Goal: Book appointment/travel/reservation

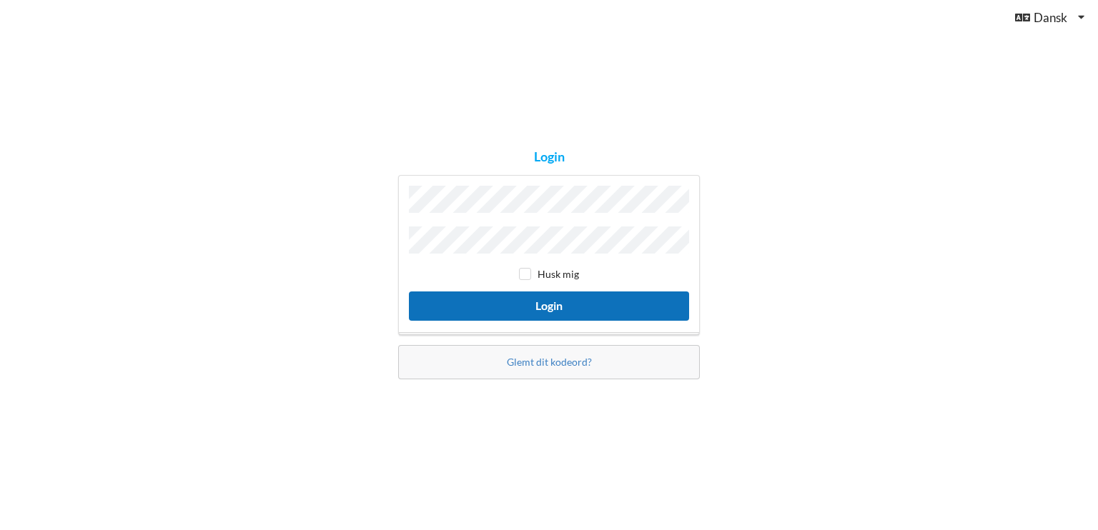
click at [578, 300] on button "Login" at bounding box center [549, 306] width 280 height 29
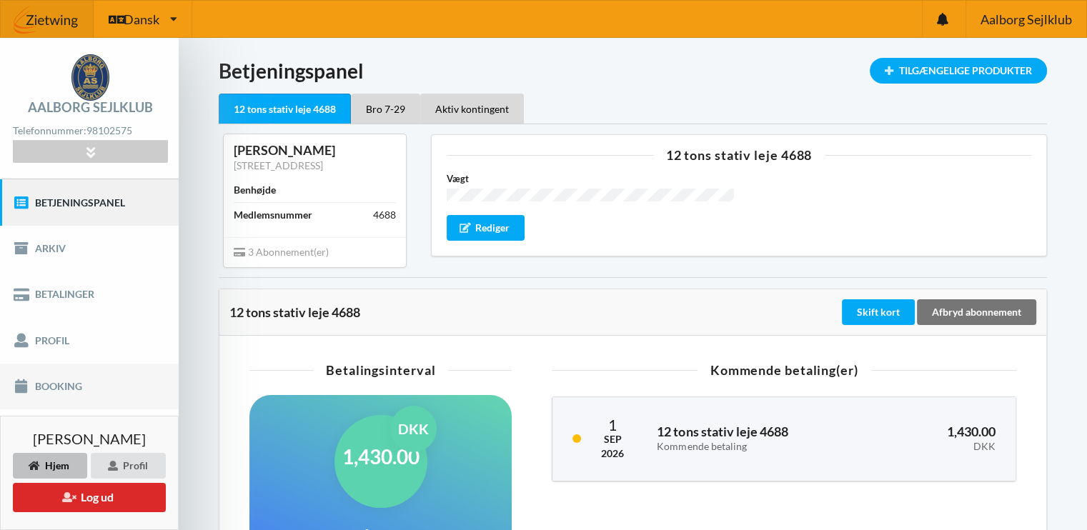
click at [68, 380] on link "Booking" at bounding box center [89, 387] width 179 height 46
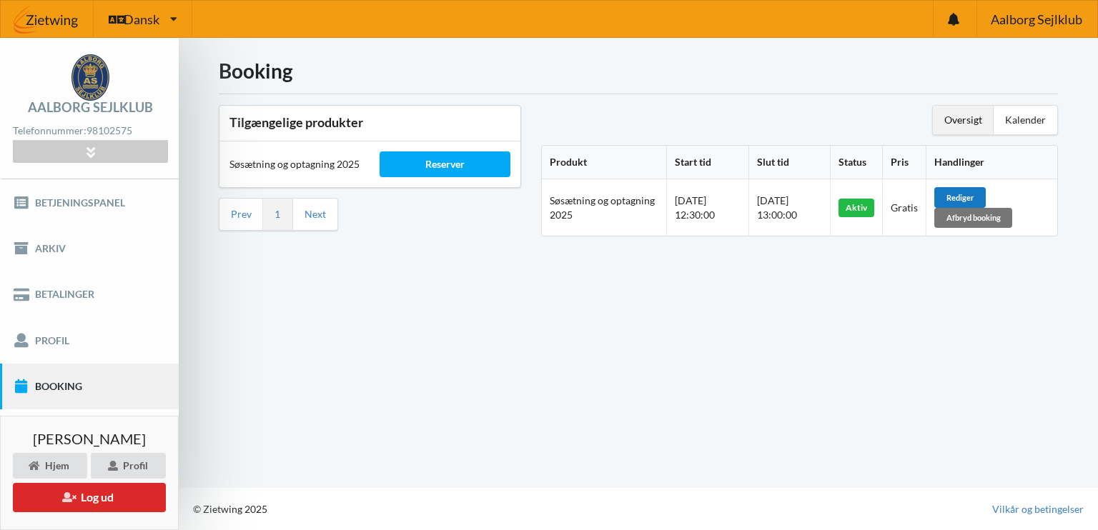
click at [967, 192] on div "Rediger" at bounding box center [959, 197] width 51 height 20
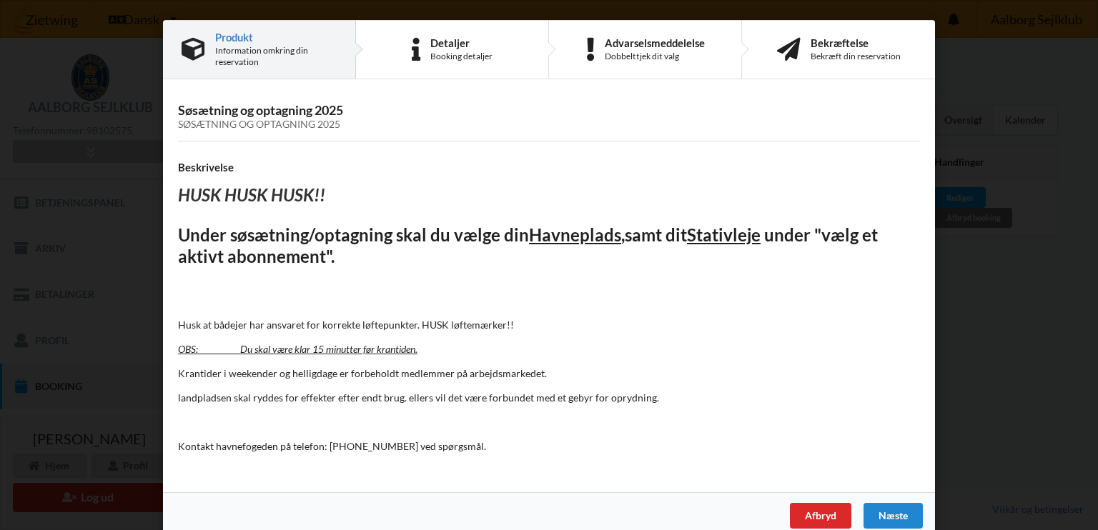
scroll to position [17, 0]
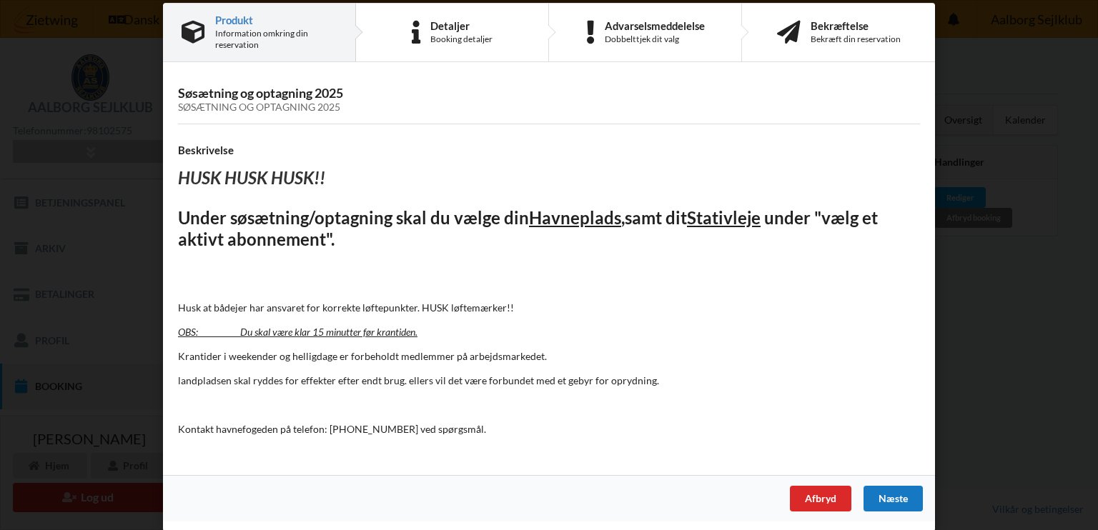
click at [883, 495] on div "Næste" at bounding box center [893, 499] width 59 height 26
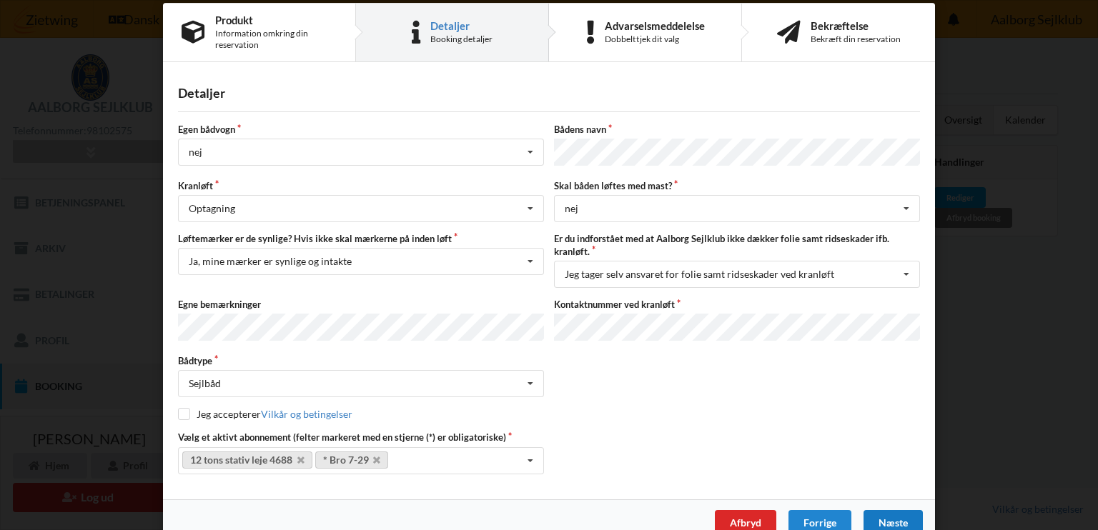
click at [890, 510] on div "Næste" at bounding box center [893, 523] width 59 height 26
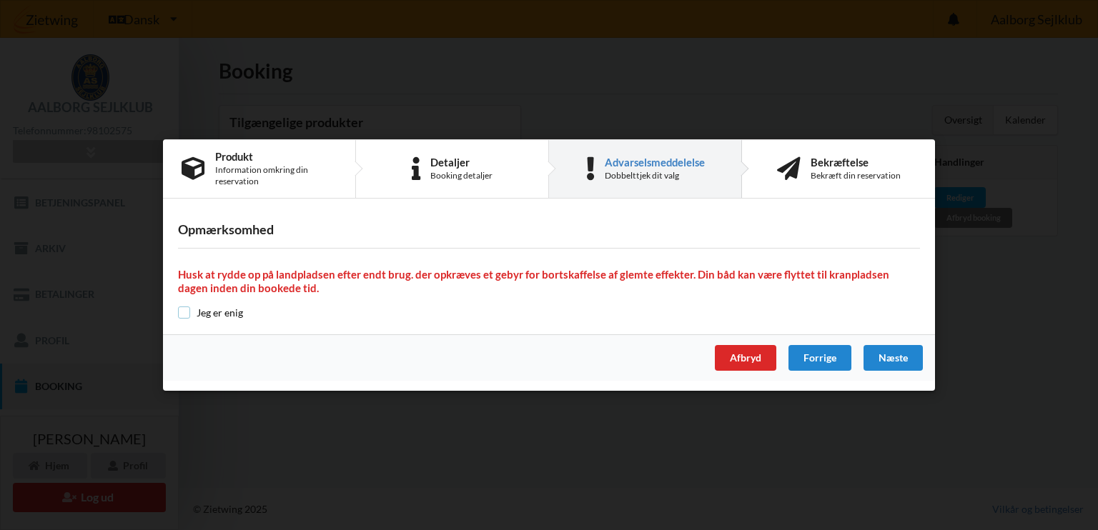
click at [183, 311] on input "checkbox" at bounding box center [184, 313] width 12 height 12
checkbox input "true"
click at [907, 359] on div "Næste" at bounding box center [893, 358] width 59 height 26
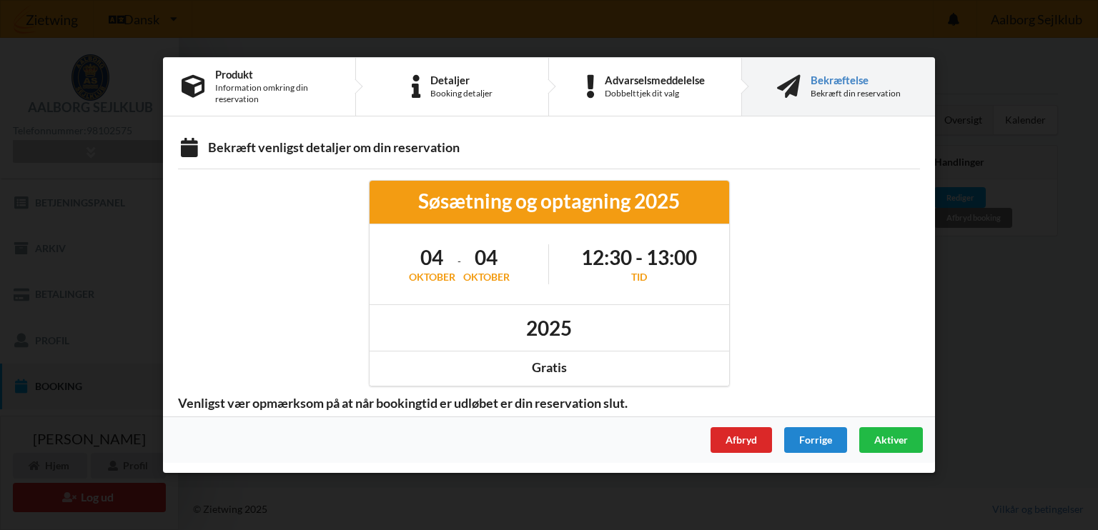
click at [437, 262] on h1 "04" at bounding box center [432, 257] width 46 height 26
click at [485, 261] on h1 "04" at bounding box center [486, 257] width 46 height 26
click at [468, 202] on div "Søsætning og optagning 2025" at bounding box center [550, 201] width 340 height 26
click at [605, 259] on h1 "12:30 - 13:00" at bounding box center [639, 257] width 116 height 26
click at [543, 317] on h1 "2025" at bounding box center [549, 328] width 46 height 26
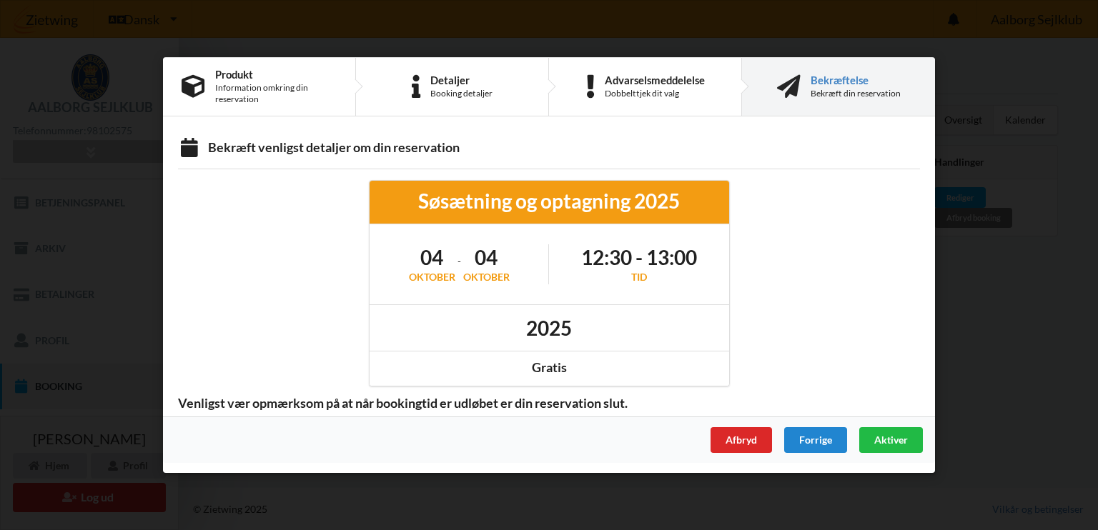
click at [458, 242] on div "[DATE] - [DATE]" at bounding box center [460, 264] width 180 height 60
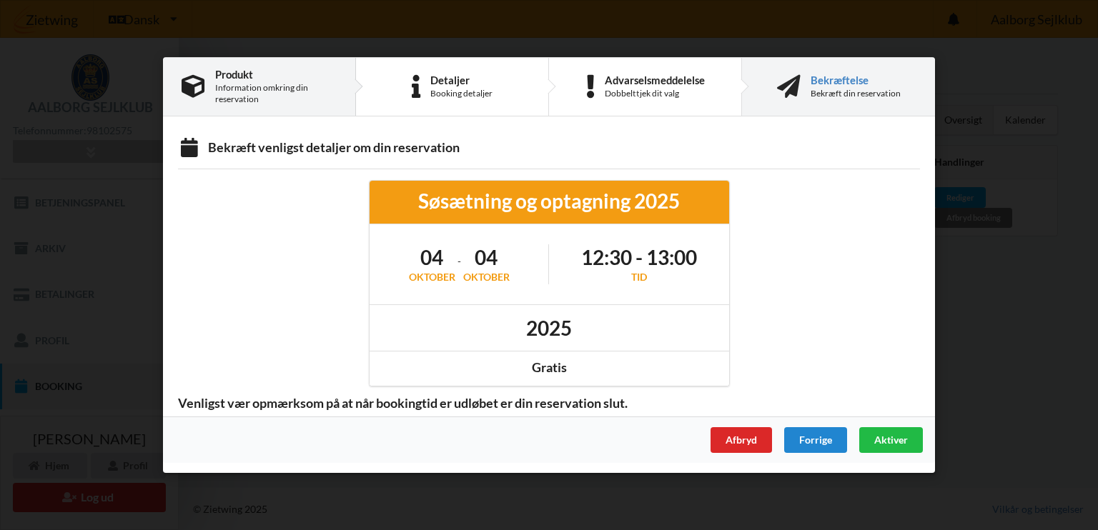
click at [246, 88] on div "Information omkring din reservation" at bounding box center [276, 93] width 122 height 23
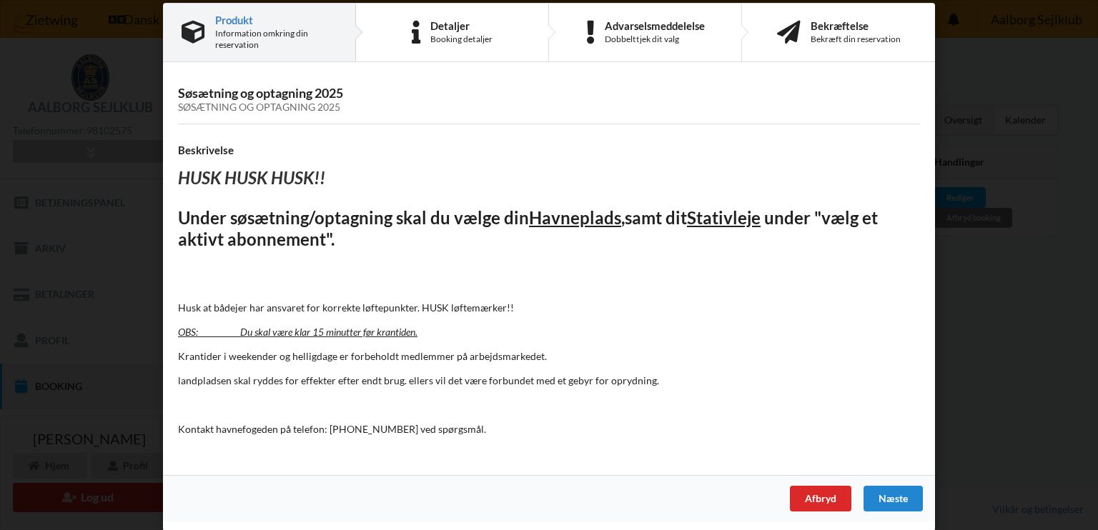
scroll to position [8, 0]
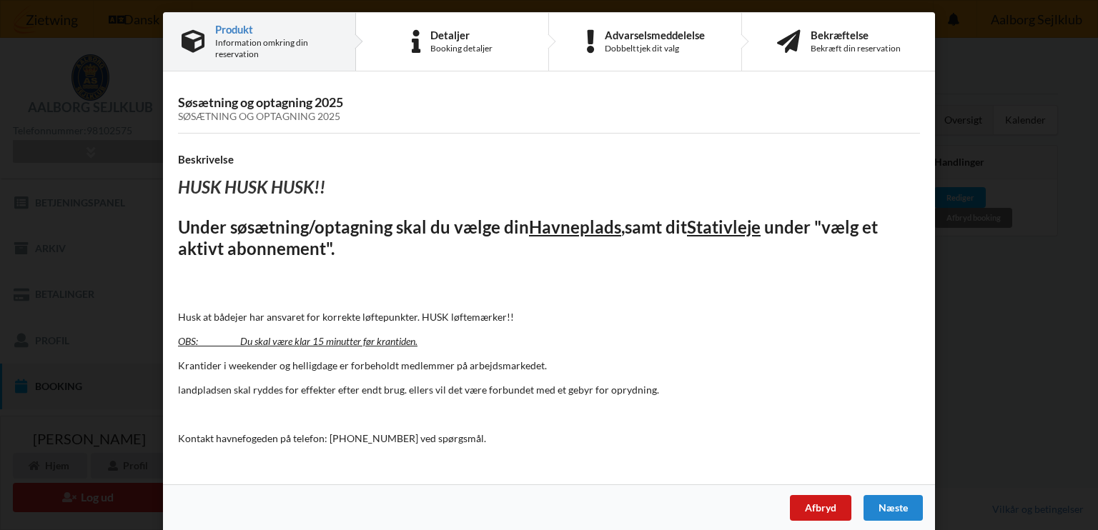
click at [821, 506] on div "Afbryd" at bounding box center [820, 508] width 61 height 26
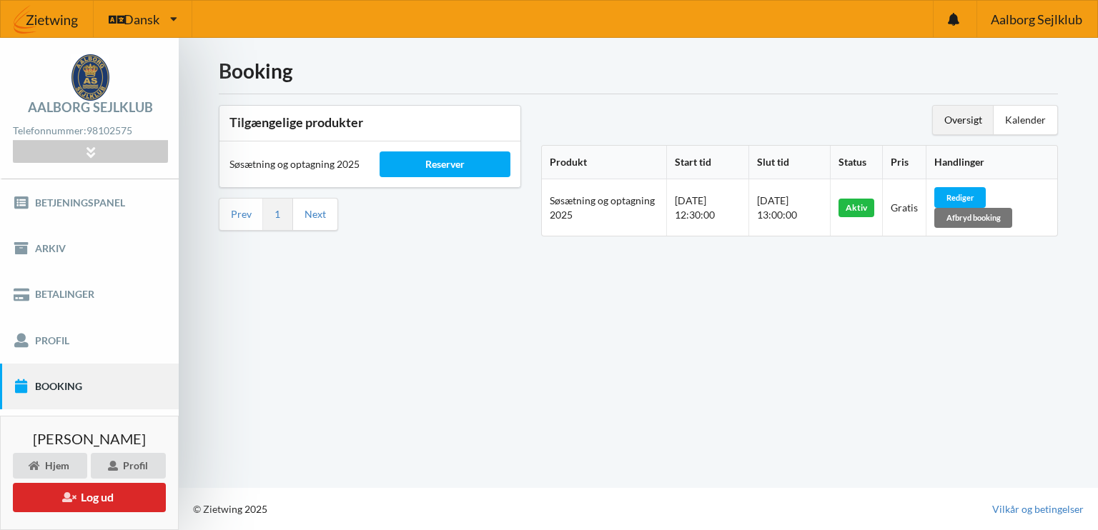
click at [751, 319] on div "Booking Tilgængelige produkter Søsætning og optagning 2025 Reserver Prev 1 Next…" at bounding box center [638, 263] width 919 height 450
click at [447, 169] on div "Reserver" at bounding box center [445, 165] width 130 height 26
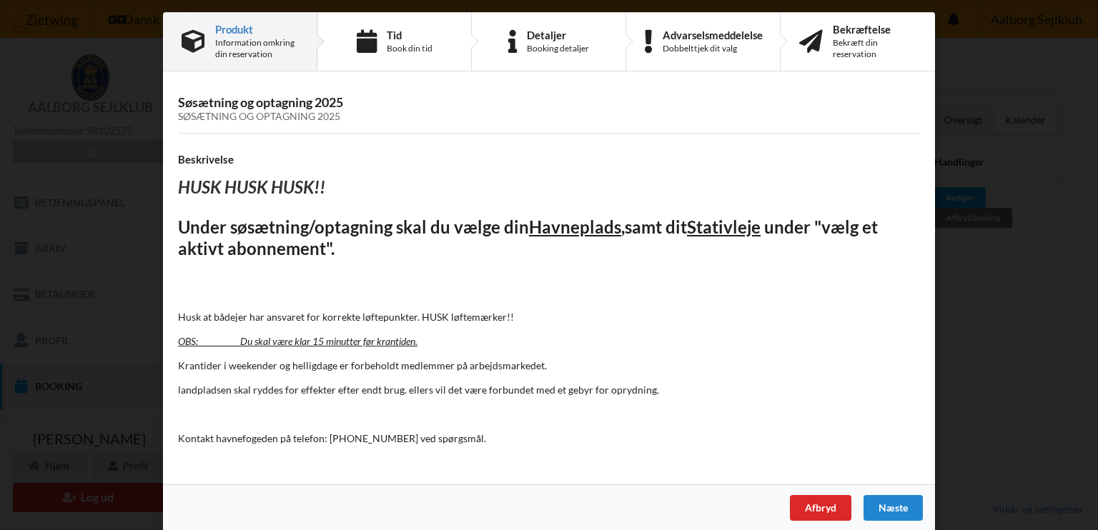
scroll to position [0, 0]
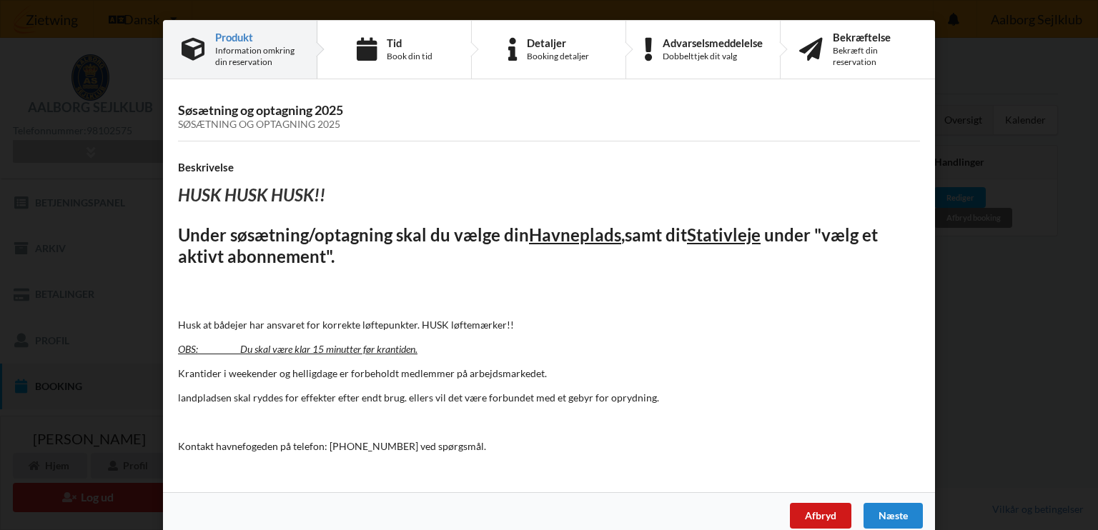
click at [835, 508] on div "Afbryd" at bounding box center [820, 516] width 61 height 26
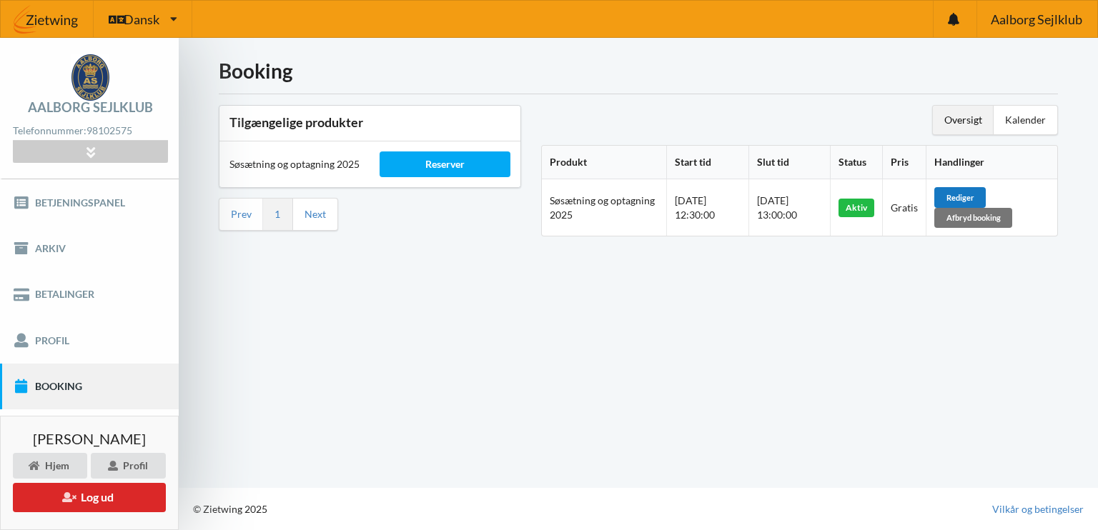
click at [972, 195] on div "Rediger" at bounding box center [959, 197] width 51 height 20
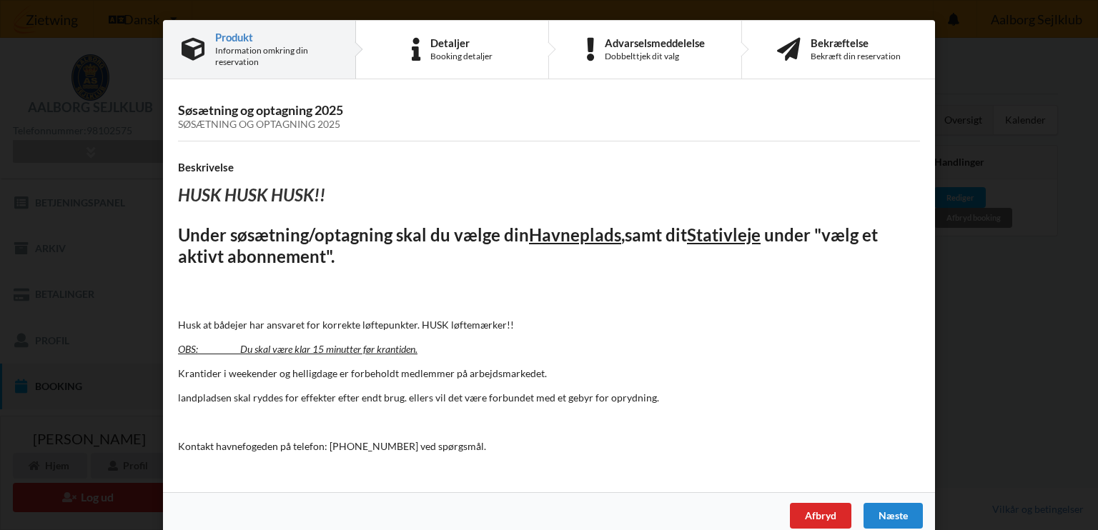
scroll to position [17, 0]
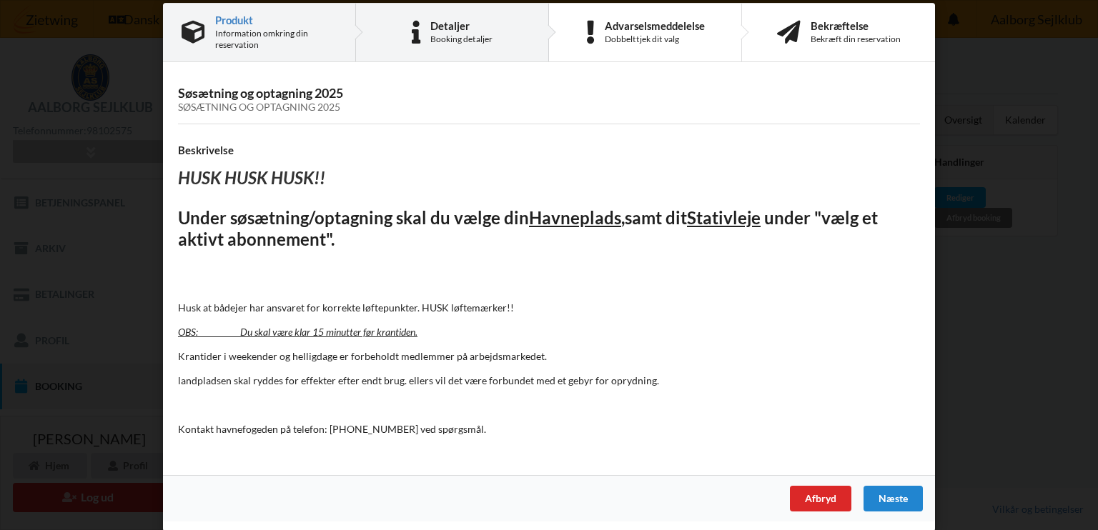
click at [439, 26] on div "Detaljer" at bounding box center [461, 25] width 62 height 11
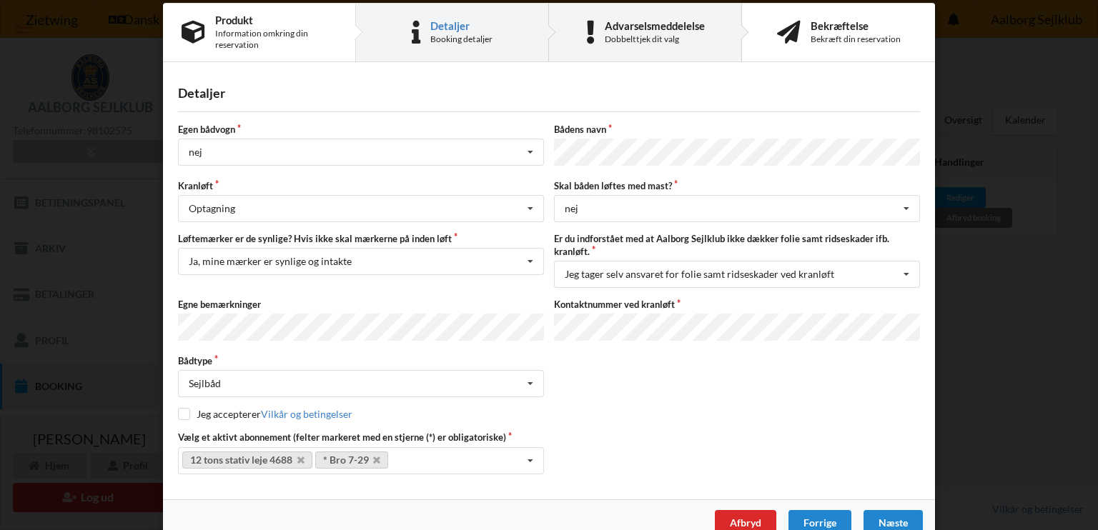
click at [613, 36] on div "Dobbelttjek dit valg" at bounding box center [655, 39] width 100 height 11
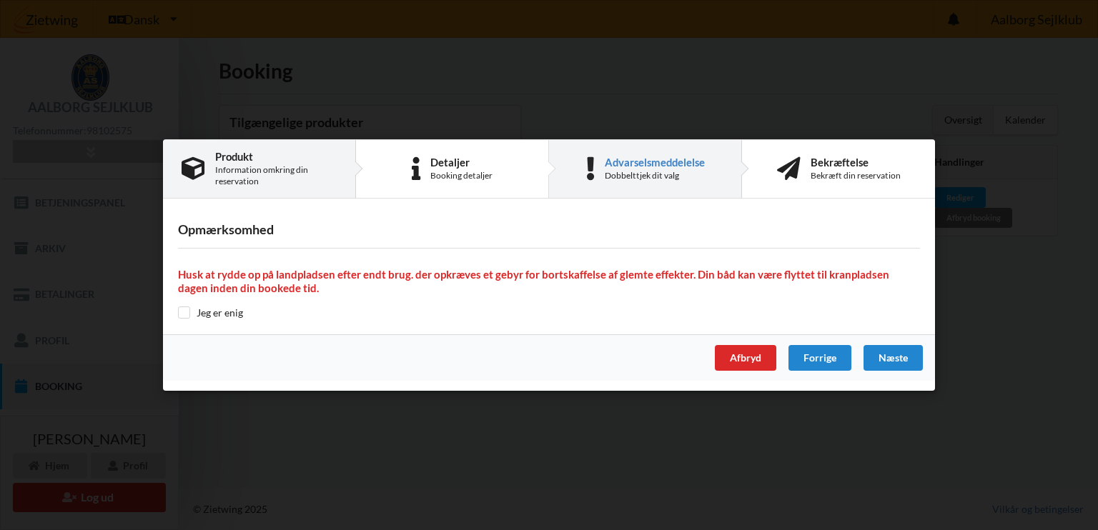
click at [237, 173] on div "Information omkring din reservation" at bounding box center [276, 175] width 122 height 23
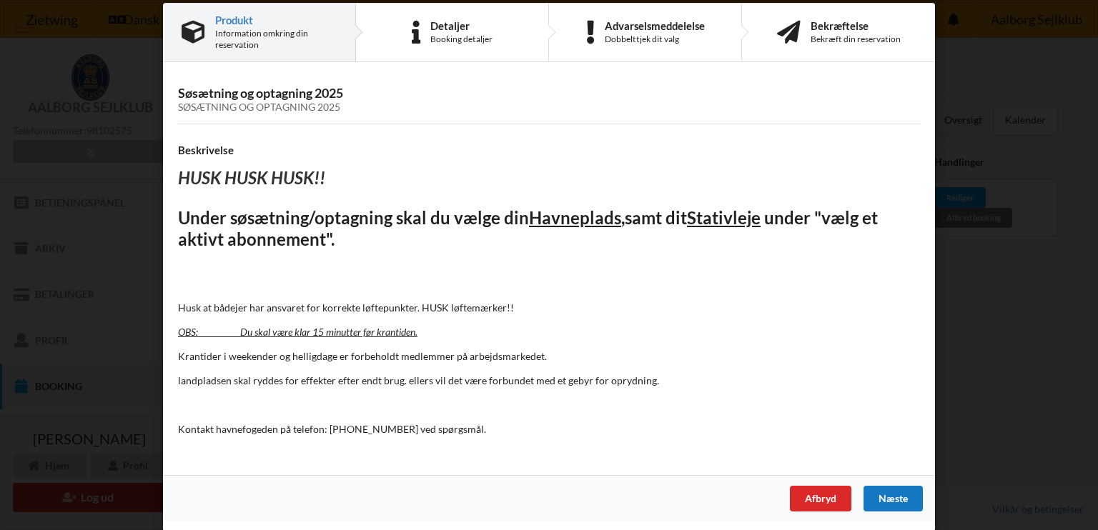
click at [901, 499] on div "Næste" at bounding box center [893, 499] width 59 height 26
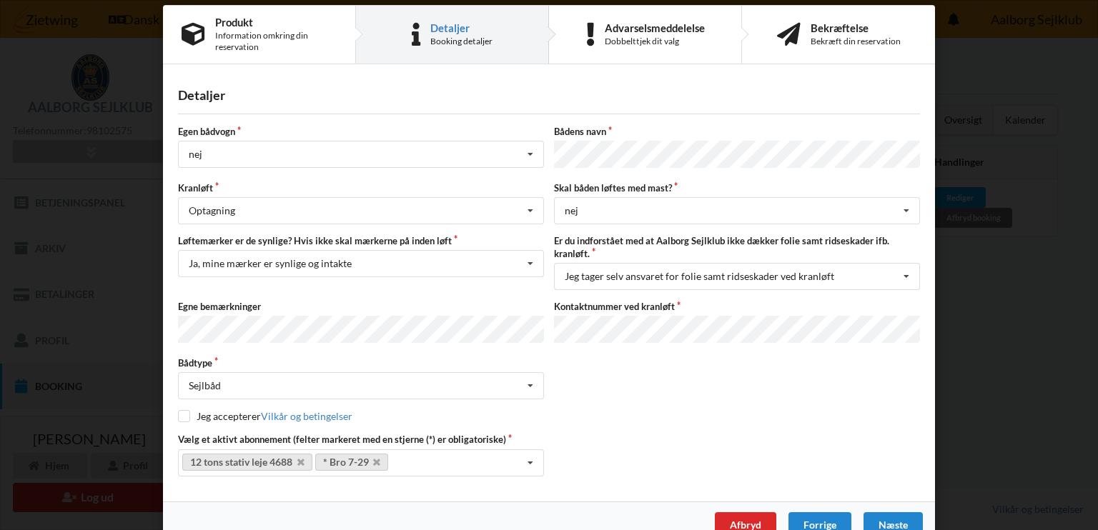
scroll to position [35, 0]
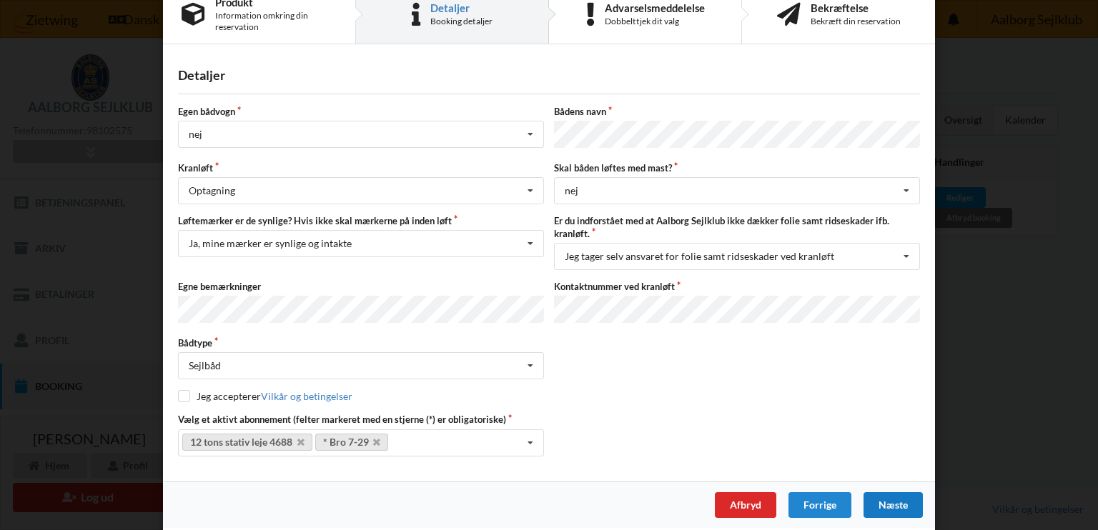
click at [886, 496] on div "Næste" at bounding box center [893, 506] width 59 height 26
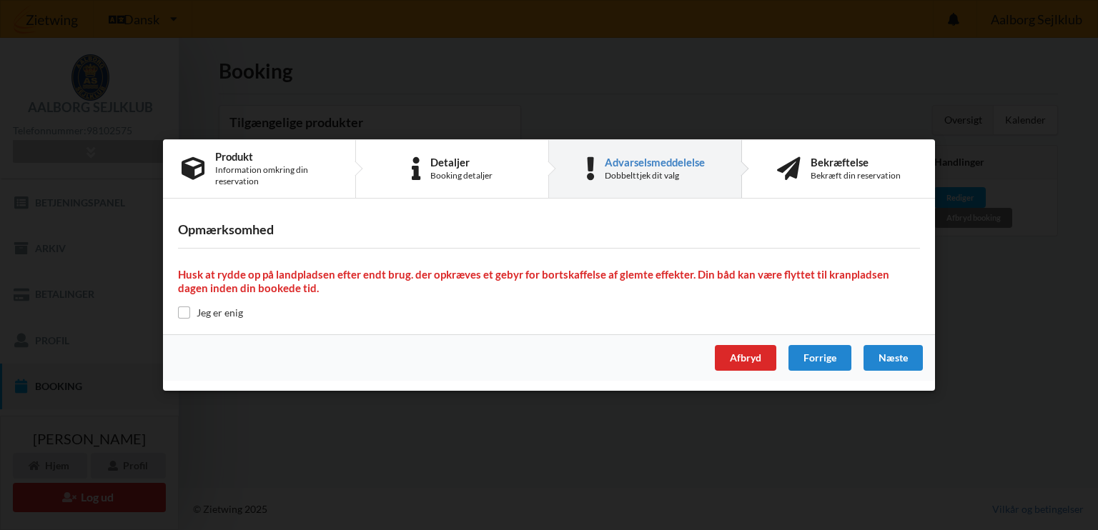
click at [210, 313] on label "Jeg er enig" at bounding box center [210, 313] width 65 height 12
drag, startPoint x: 179, startPoint y: 314, endPoint x: 202, endPoint y: 324, distance: 25.6
click at [180, 314] on input "checkbox" at bounding box center [184, 313] width 12 height 12
checkbox input "true"
click at [892, 362] on div "Næste" at bounding box center [893, 358] width 59 height 26
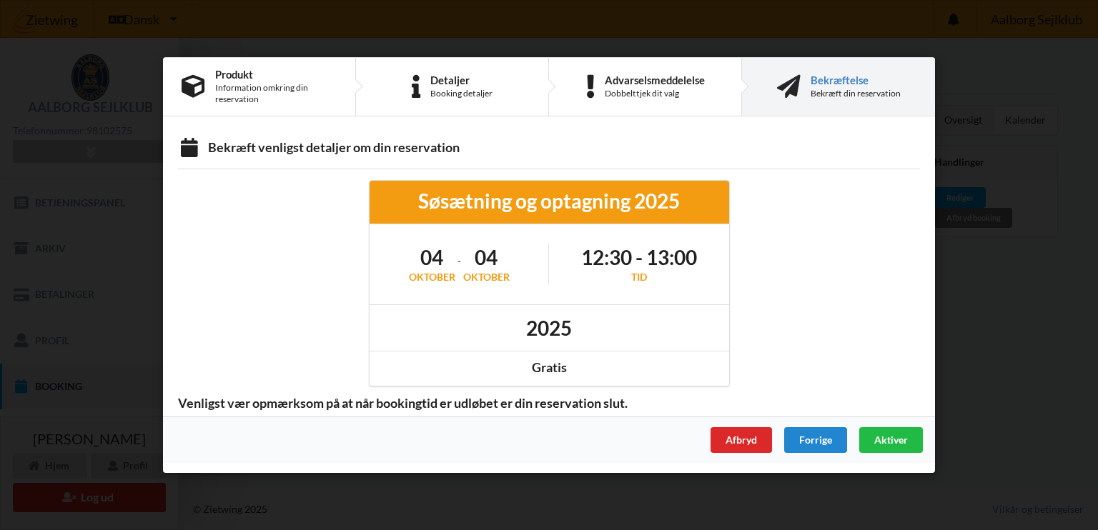
click at [560, 214] on div "Søsætning og optagning 2025" at bounding box center [550, 201] width 340 height 26
click at [560, 325] on h1 "2025" at bounding box center [549, 328] width 46 height 26
click at [492, 263] on h1 "04" at bounding box center [486, 257] width 46 height 26
click at [493, 277] on div "oktober" at bounding box center [486, 277] width 46 height 14
click at [444, 281] on div "oktober" at bounding box center [432, 277] width 46 height 14
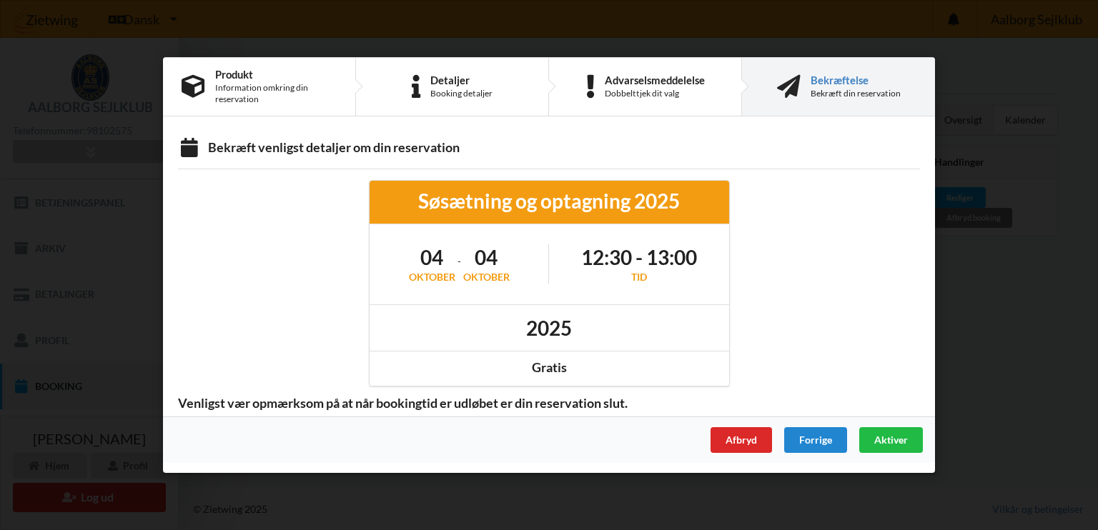
click at [432, 269] on h1 "04" at bounding box center [432, 257] width 46 height 26
drag, startPoint x: 431, startPoint y: 258, endPoint x: 780, endPoint y: 270, distance: 349.0
click at [780, 270] on div at bounding box center [835, 283] width 191 height 227
click at [736, 442] on div "Afbryd" at bounding box center [741, 440] width 61 height 26
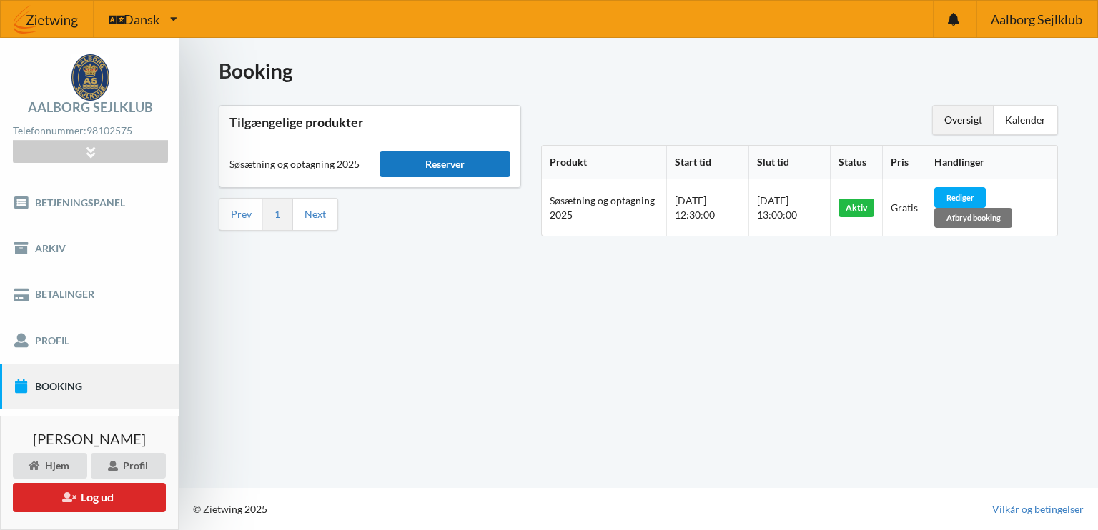
click at [430, 165] on div "Reserver" at bounding box center [445, 165] width 130 height 26
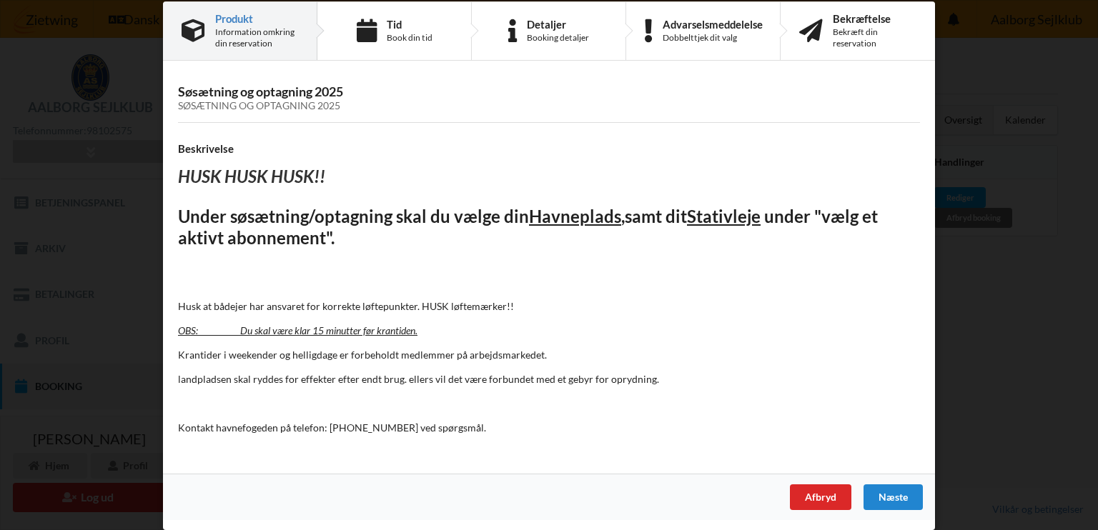
scroll to position [0, 0]
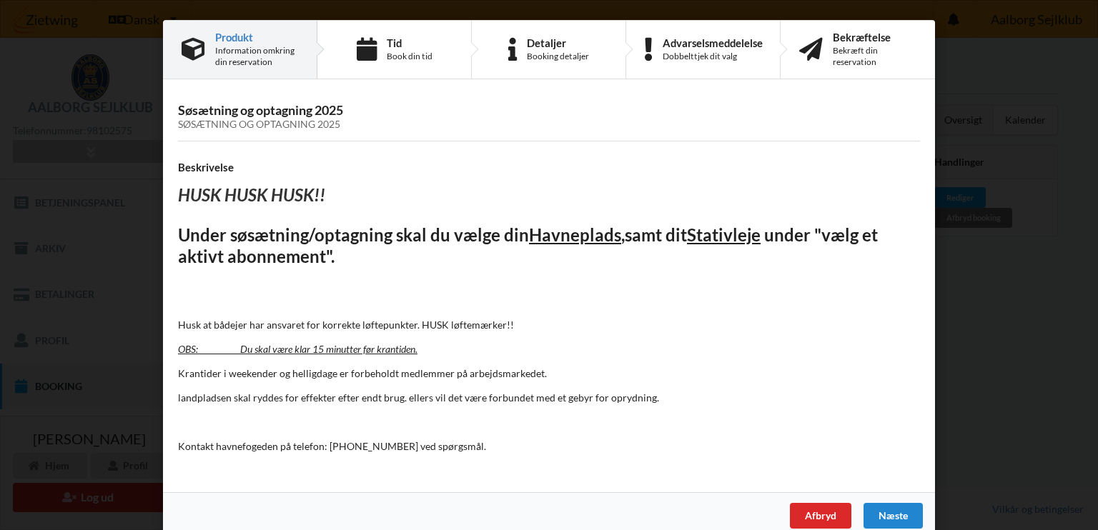
click at [878, 503] on div "Næste" at bounding box center [893, 516] width 59 height 26
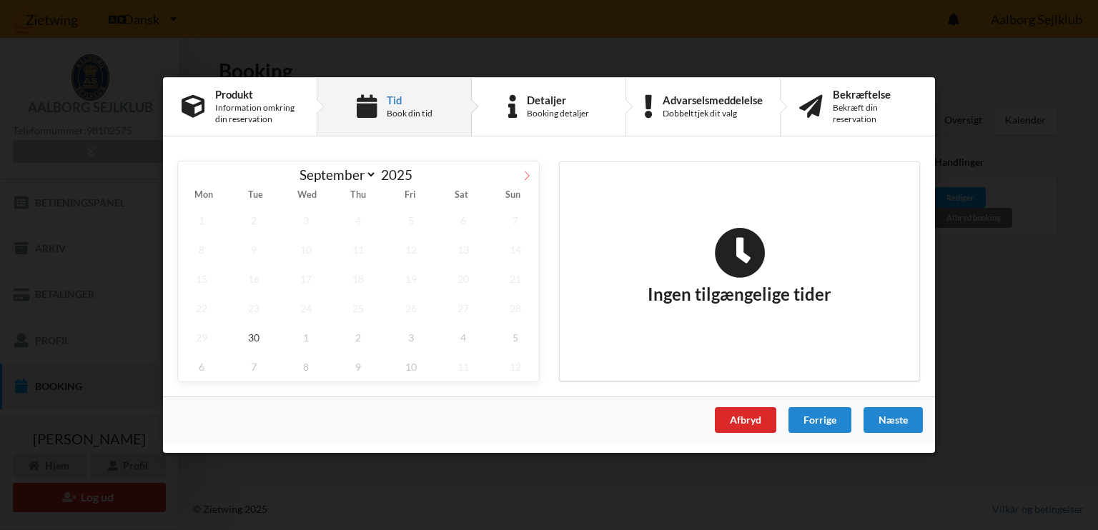
click at [525, 178] on icon at bounding box center [527, 176] width 10 height 10
select select "9"
click at [409, 222] on span "3" at bounding box center [410, 220] width 47 height 29
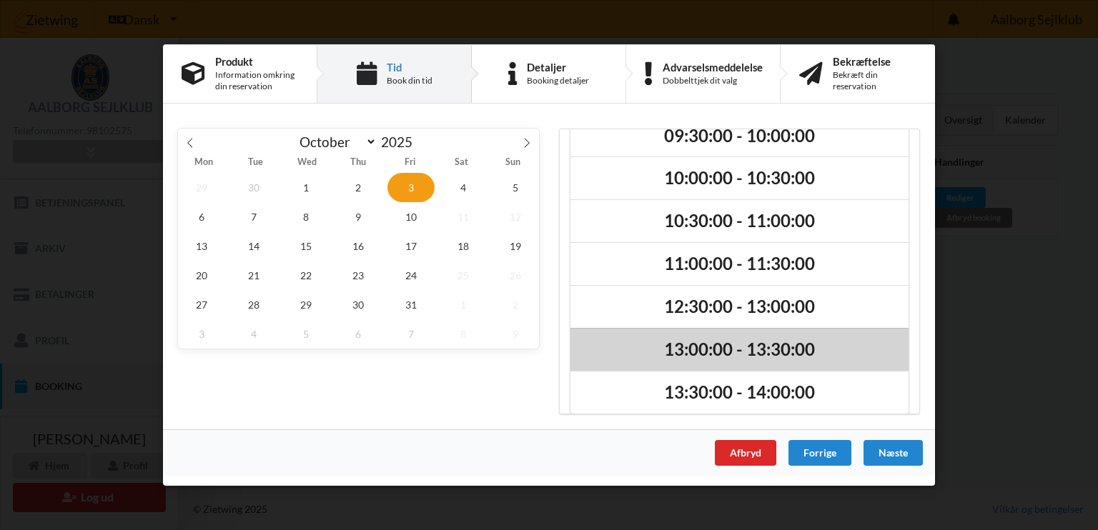
scroll to position [76, 0]
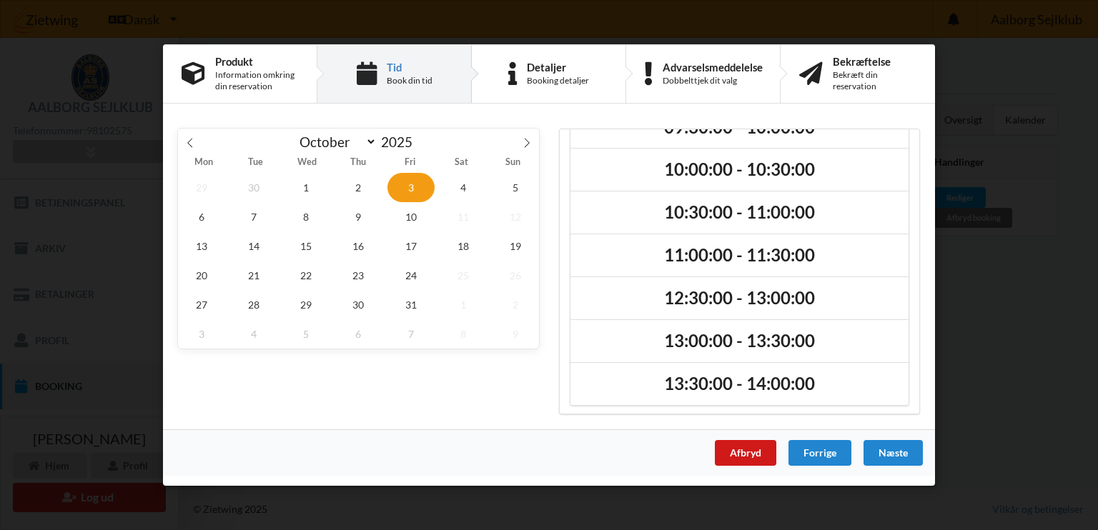
click at [748, 452] on div "Afbryd" at bounding box center [745, 453] width 61 height 26
